Goal: Find specific page/section: Find specific page/section

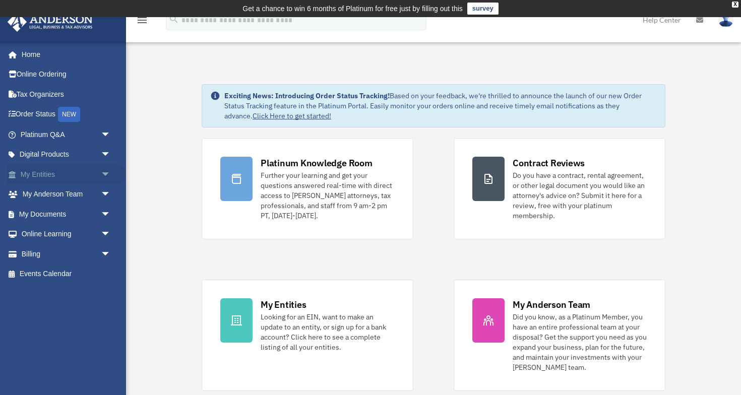
click at [101, 175] on span "arrow_drop_down" at bounding box center [111, 174] width 20 height 21
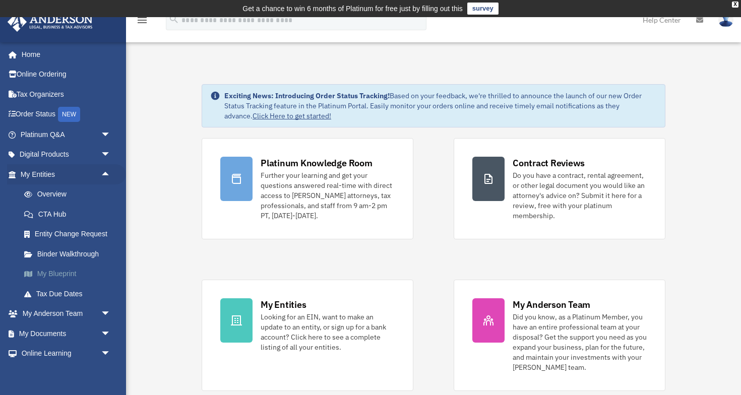
click at [72, 275] on link "My Blueprint" at bounding box center [70, 274] width 112 height 20
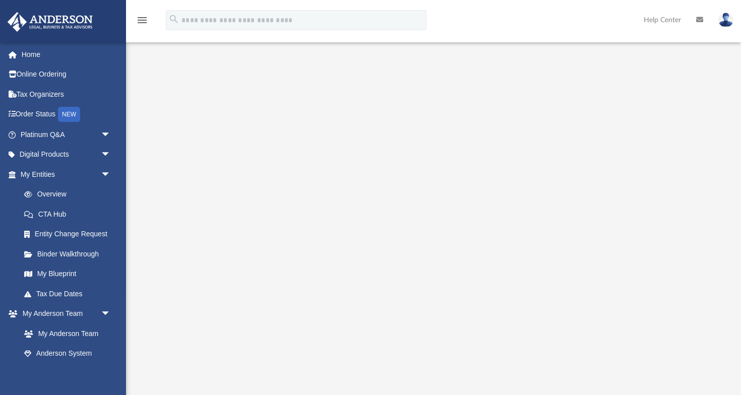
scroll to position [34, 0]
click at [109, 314] on span "arrow_drop_down" at bounding box center [111, 314] width 20 height 21
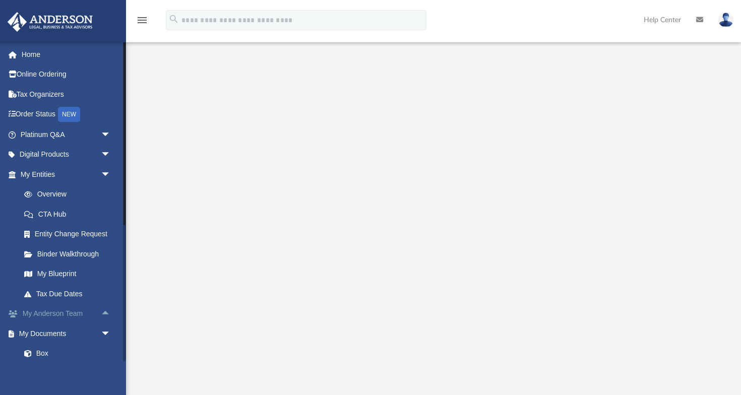
click at [106, 313] on span "arrow_drop_up" at bounding box center [111, 314] width 20 height 21
click at [101, 175] on span "arrow_drop_down" at bounding box center [111, 174] width 20 height 21
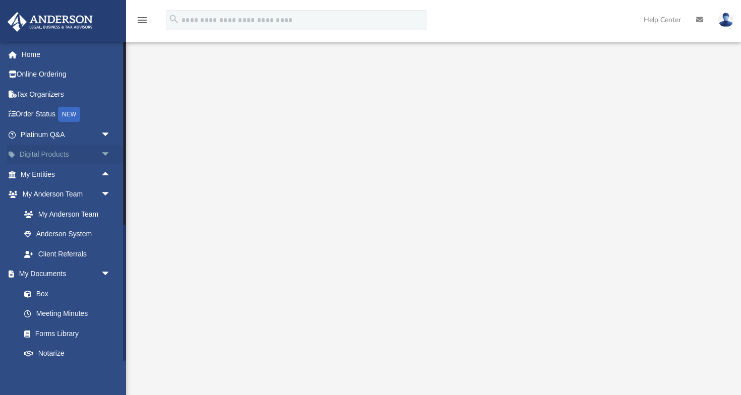
click at [104, 157] on span "arrow_drop_down" at bounding box center [111, 155] width 20 height 21
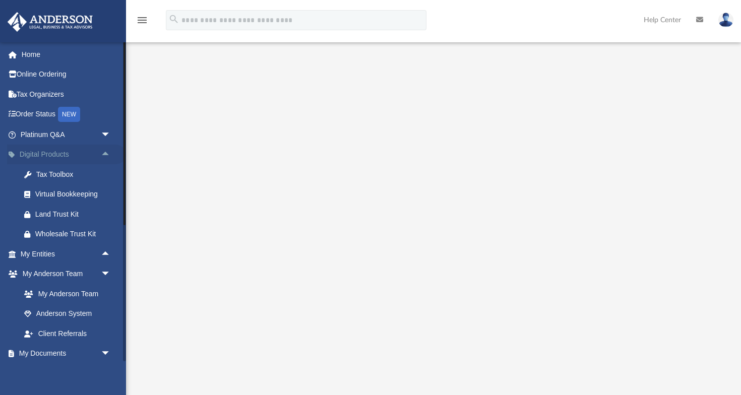
click at [105, 156] on span "arrow_drop_up" at bounding box center [111, 155] width 20 height 21
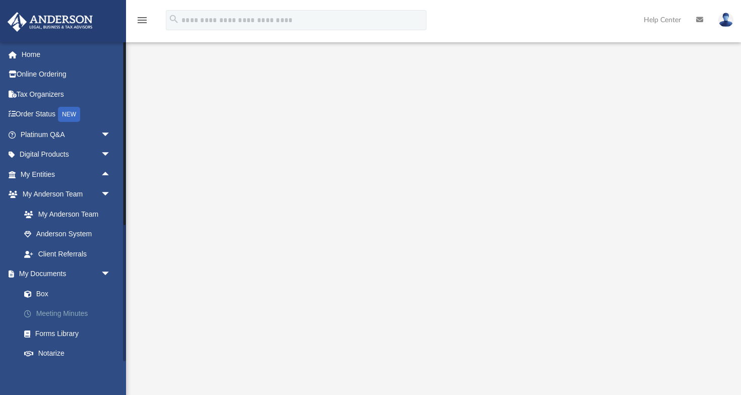
click at [82, 307] on link "Meeting Minutes" at bounding box center [70, 314] width 112 height 20
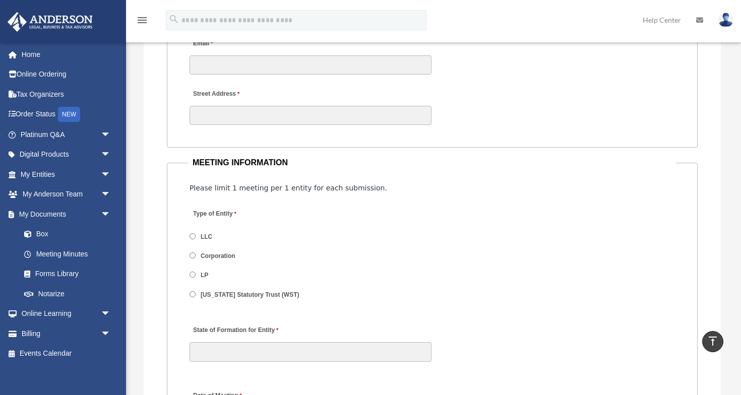
scroll to position [1225, 0]
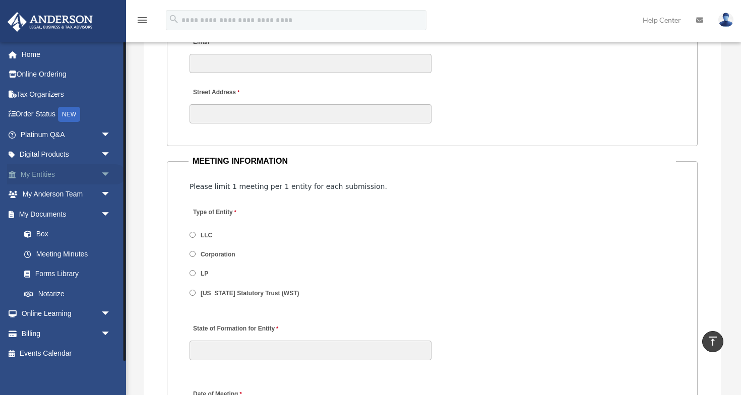
click at [102, 164] on span "arrow_drop_down" at bounding box center [111, 174] width 20 height 21
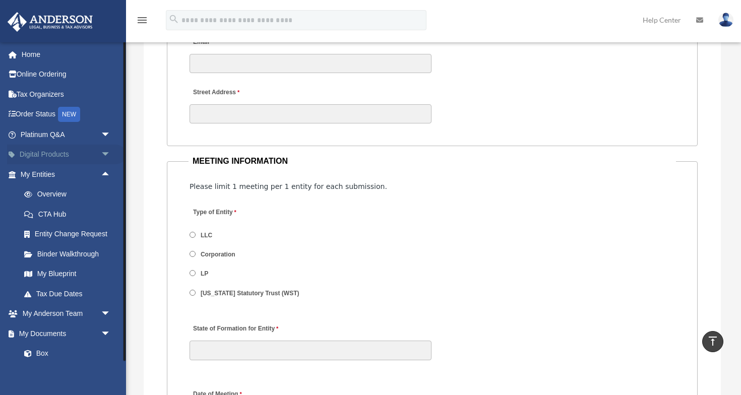
click at [101, 156] on span "arrow_drop_down" at bounding box center [111, 155] width 20 height 21
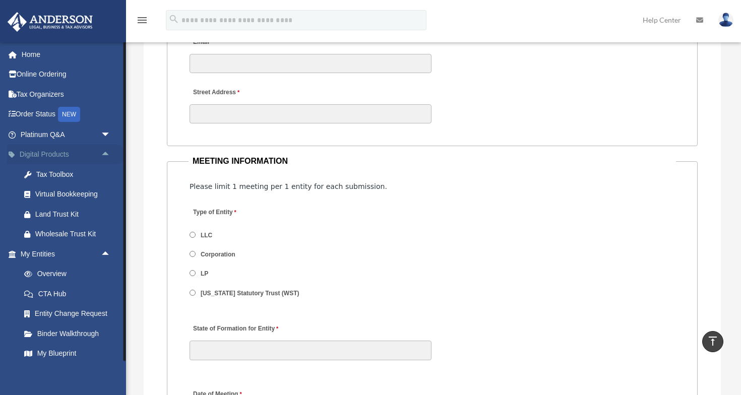
click at [101, 153] on span "arrow_drop_up" at bounding box center [111, 155] width 20 height 21
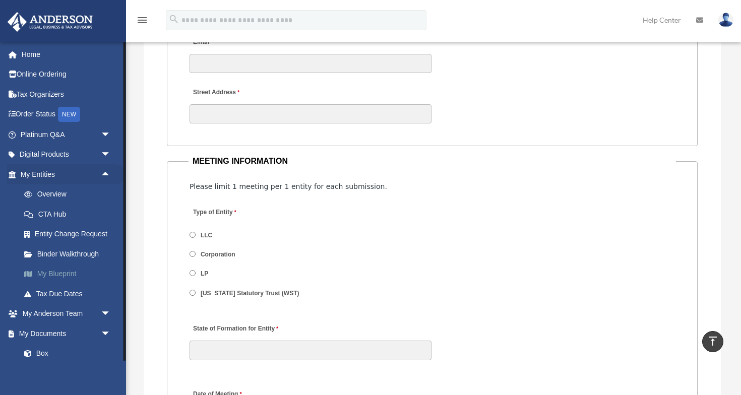
click at [66, 274] on link "My Blueprint" at bounding box center [70, 274] width 112 height 20
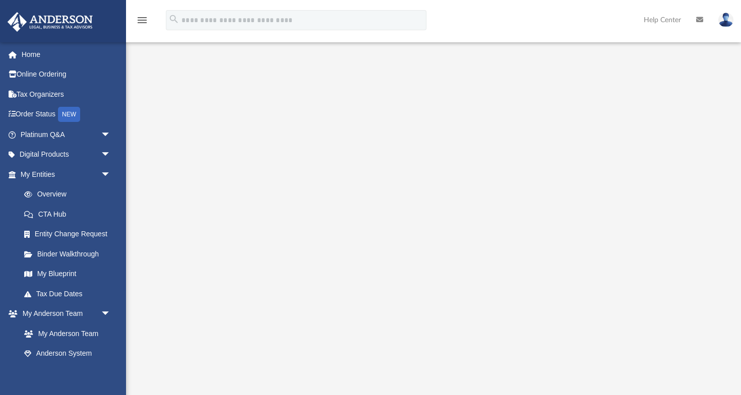
scroll to position [19, 0]
